Goal: Information Seeking & Learning: Check status

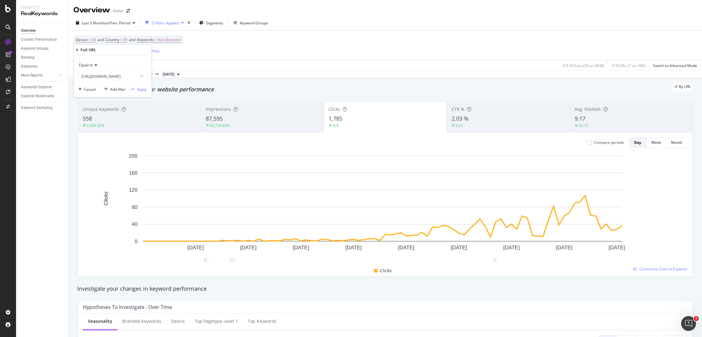
scroll to position [0, 11]
type input "[URL][DOMAIN_NAME]"
click at [146, 89] on div "Apply" at bounding box center [142, 89] width 10 height 5
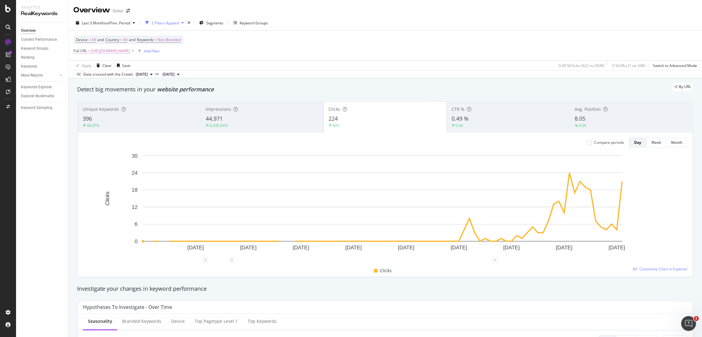
click at [130, 52] on span "[URL][DOMAIN_NAME]" at bounding box center [110, 51] width 39 height 9
click at [137, 75] on div at bounding box center [141, 76] width 9 height 10
click at [132, 76] on input "text" at bounding box center [112, 76] width 67 height 10
paste input "[URL][DOMAIN_NAME]"
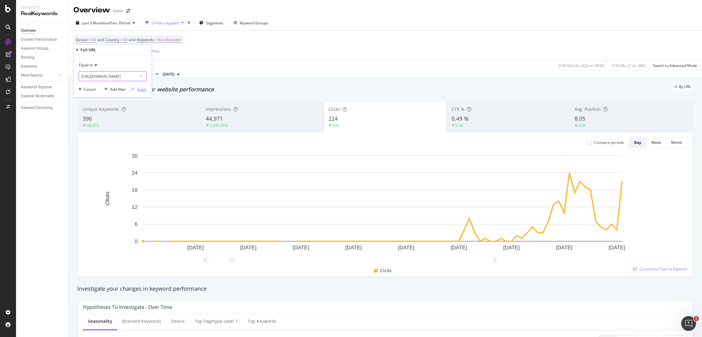
type input "[URL][DOMAIN_NAME]"
click at [143, 88] on div "Apply" at bounding box center [142, 89] width 10 height 5
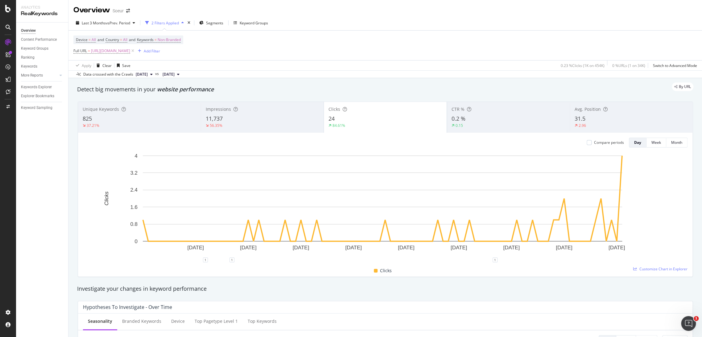
click at [257, 115] on div "11,737" at bounding box center [262, 119] width 113 height 8
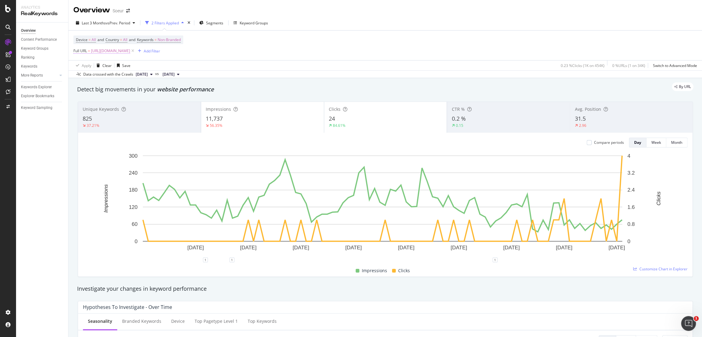
click at [130, 53] on span "[URL][DOMAIN_NAME]" at bounding box center [110, 51] width 39 height 9
click at [132, 75] on input "[URL][DOMAIN_NAME]" at bounding box center [108, 76] width 58 height 10
click at [128, 76] on input "[URL][DOMAIN_NAME]" at bounding box center [108, 76] width 58 height 10
drag, startPoint x: 130, startPoint y: 76, endPoint x: 145, endPoint y: 74, distance: 14.9
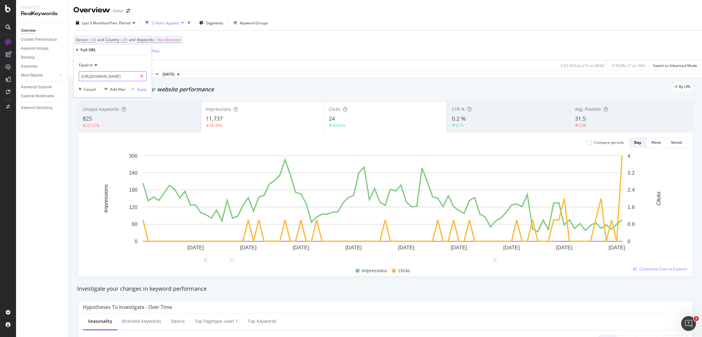
click at [145, 74] on div "[URL][DOMAIN_NAME]" at bounding box center [113, 76] width 68 height 10
click at [126, 78] on input "[URL][DOMAIN_NAME]" at bounding box center [108, 76] width 58 height 10
drag, startPoint x: 127, startPoint y: 77, endPoint x: 162, endPoint y: 76, distance: 34.9
click at [162, 76] on body "Analytics RealKeywords Overview Content Performance Keyword Groups Ranking Keyw…" at bounding box center [351, 168] width 702 height 337
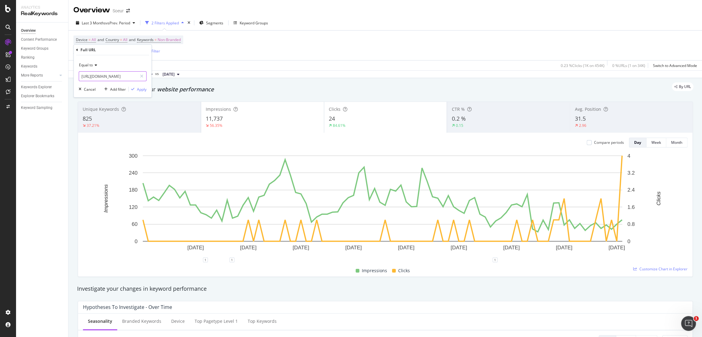
type input "[URL][DOMAIN_NAME]"
click at [147, 88] on div "Equal to [URL][DOMAIN_NAME] Cancel Add filter Apply" at bounding box center [113, 76] width 78 height 42
click at [138, 88] on div "Apply" at bounding box center [142, 89] width 10 height 5
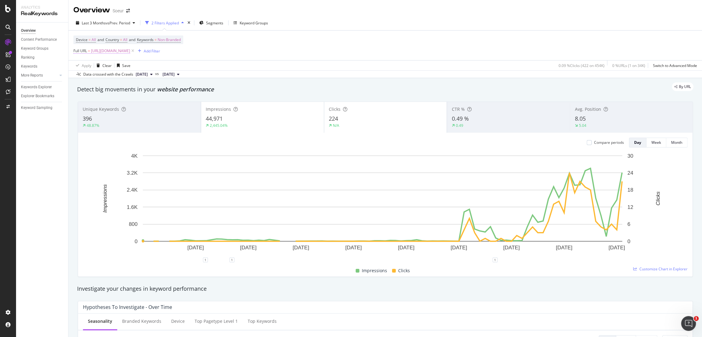
click at [130, 53] on span "[URL][DOMAIN_NAME]" at bounding box center [110, 51] width 39 height 9
click at [128, 80] on input "[URL][DOMAIN_NAME]" at bounding box center [108, 76] width 58 height 10
click at [128, 76] on input "[URL][DOMAIN_NAME]" at bounding box center [108, 76] width 58 height 10
type input "[URL][DOMAIN_NAME]"
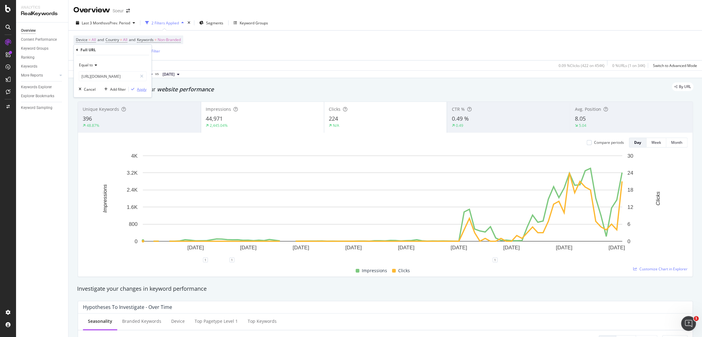
click at [136, 86] on div "Apply" at bounding box center [138, 89] width 18 height 6
